Goal: Task Accomplishment & Management: Use online tool/utility

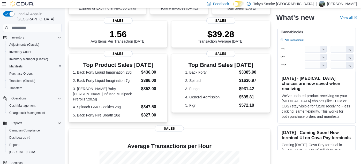
scroll to position [63, 0]
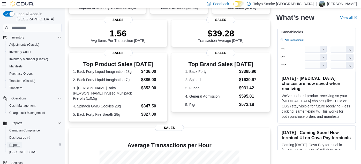
click at [15, 143] on span "Reports" at bounding box center [14, 145] width 11 height 4
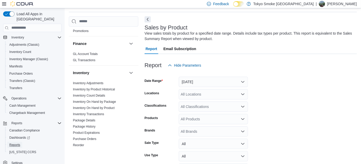
scroll to position [154, 0]
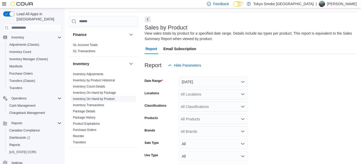
click at [96, 96] on span "Inventory On Hand by Product" at bounding box center [103, 99] width 65 height 6
click at [105, 97] on link "Inventory On Hand by Product" at bounding box center [94, 99] width 42 height 4
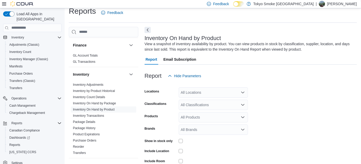
scroll to position [17, 0]
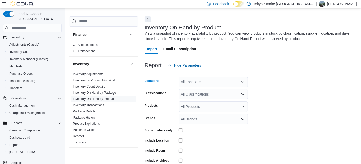
click at [198, 80] on div "All Locations" at bounding box center [213, 82] width 69 height 10
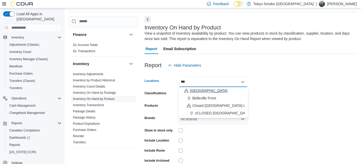
type input "***"
click at [200, 90] on span "[GEOGRAPHIC_DATA]" at bounding box center [209, 90] width 38 height 5
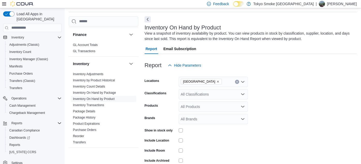
click at [317, 125] on form "Locations [GEOGRAPHIC_DATA] Classifications All Classifications Products All Pr…" at bounding box center [251, 125] width 212 height 109
click at [191, 114] on div "All Brands" at bounding box center [213, 119] width 69 height 10
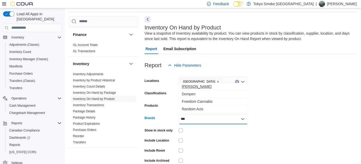
type input "***"
click at [191, 86] on span "[PERSON_NAME]" at bounding box center [213, 86] width 63 height 5
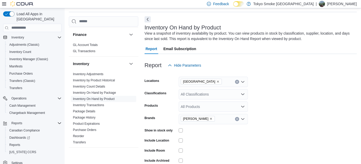
click at [299, 147] on form "Locations [GEOGRAPHIC_DATA] Classifications All Classifications Products All Pr…" at bounding box center [251, 125] width 212 height 109
click at [180, 128] on div at bounding box center [213, 131] width 69 height 8
click at [228, 146] on form "Locations [GEOGRAPHIC_DATA] Classifications All Classifications Products All Pr…" at bounding box center [251, 125] width 212 height 109
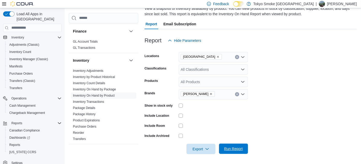
click at [235, 147] on span "Run Report" at bounding box center [233, 148] width 19 height 5
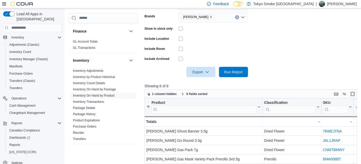
scroll to position [154, 0]
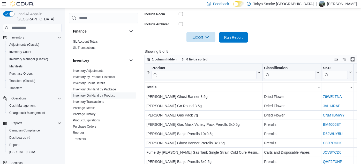
click at [197, 36] on span "Export" at bounding box center [201, 37] width 23 height 10
click at [197, 50] on button "Export to Excel" at bounding box center [201, 48] width 29 height 10
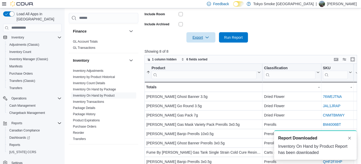
scroll to position [0, 0]
